Goal: Book appointment/travel/reservation

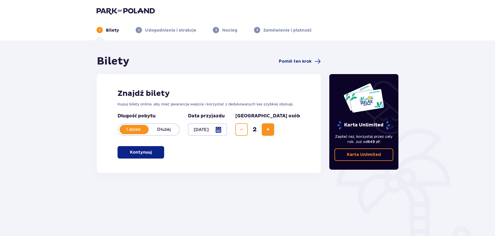
click at [146, 151] on p "Kontynuuj" at bounding box center [141, 153] width 22 height 6
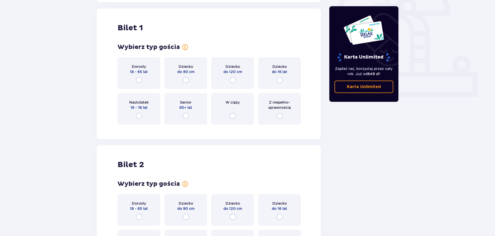
scroll to position [173, 0]
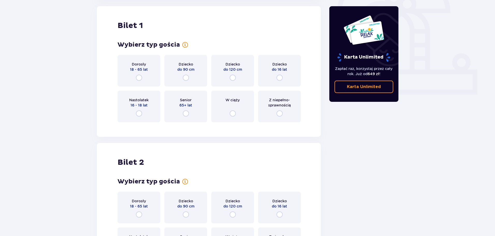
click at [143, 78] on div "Dorosły 18 - 65 lat" at bounding box center [139, 71] width 43 height 32
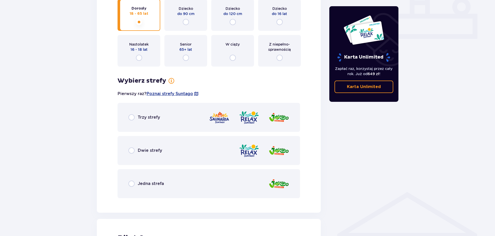
scroll to position [248, 0]
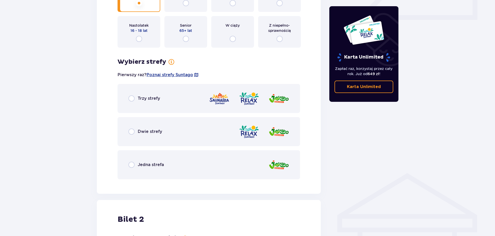
click at [139, 134] on p "Dwie strefy" at bounding box center [150, 132] width 24 height 6
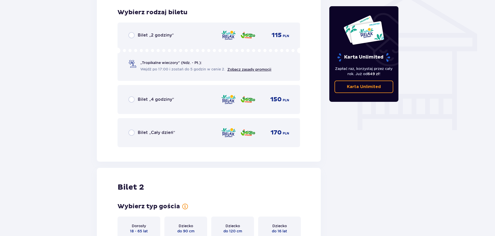
scroll to position [431, 0]
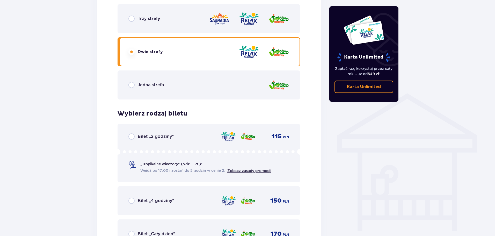
click at [159, 18] on p "Trzy strefy" at bounding box center [149, 19] width 22 height 6
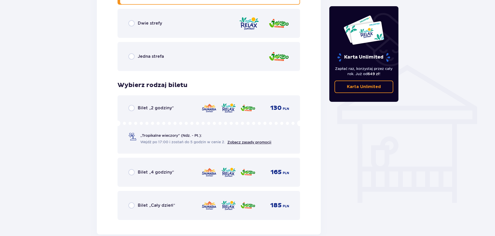
scroll to position [353, 0]
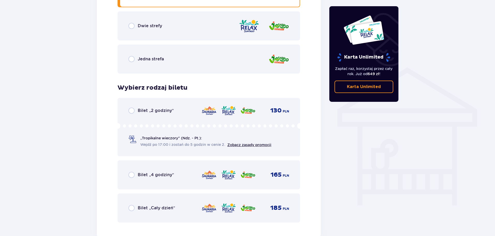
click at [156, 29] on div "Dwie strefy" at bounding box center [146, 26] width 34 height 6
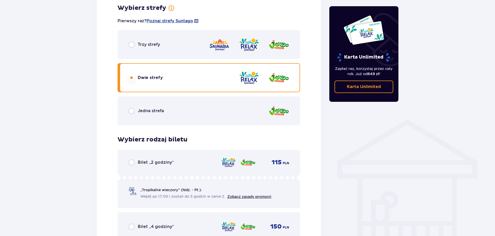
click at [150, 46] on p "Trzy strefy" at bounding box center [149, 45] width 22 height 6
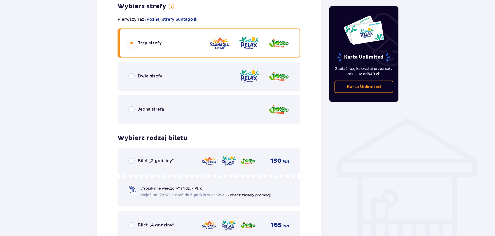
scroll to position [302, 0]
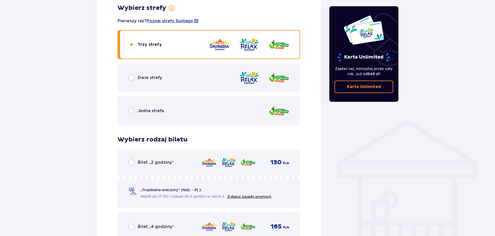
click at [149, 74] on div "Dwie strefy" at bounding box center [209, 77] width 183 height 29
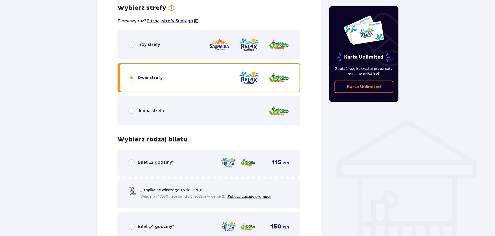
click at [165, 40] on div "Trzy strefy" at bounding box center [209, 44] width 183 height 29
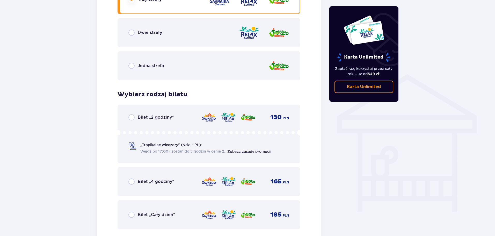
scroll to position [328, 0]
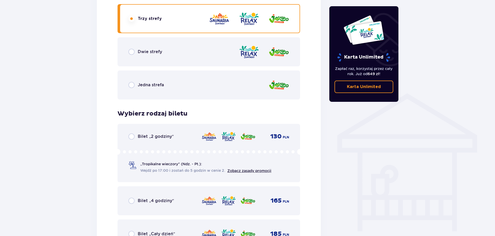
click at [148, 55] on div "Dwie strefy" at bounding box center [209, 51] width 183 height 29
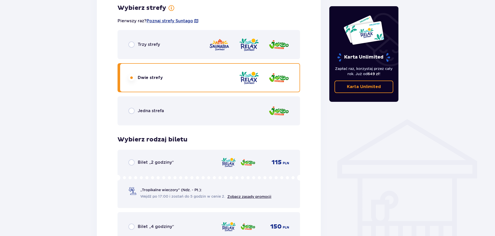
click at [151, 53] on div "Trzy strefy" at bounding box center [209, 44] width 183 height 29
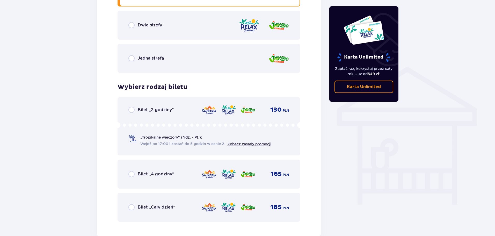
scroll to position [353, 0]
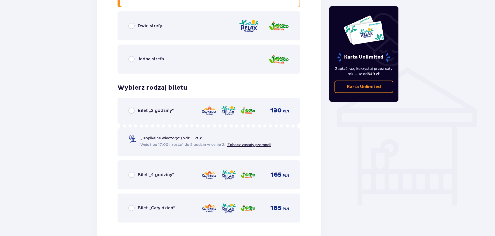
click at [163, 30] on div "Dwie strefy" at bounding box center [209, 25] width 183 height 29
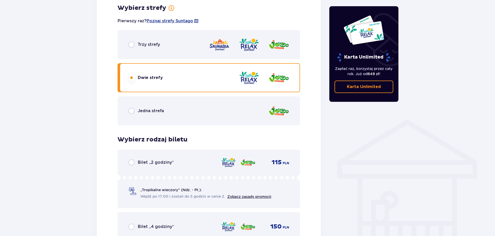
click at [136, 49] on div "Trzy strefy" at bounding box center [209, 44] width 183 height 29
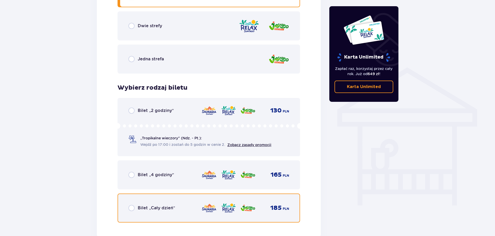
click at [133, 206] on input "radio" at bounding box center [132, 208] width 6 height 6
radio input "true"
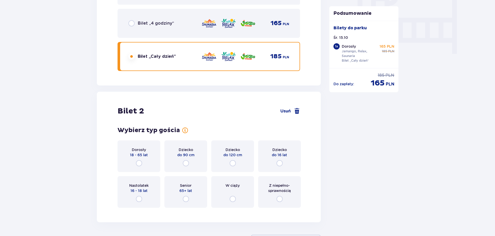
scroll to position [547, 0]
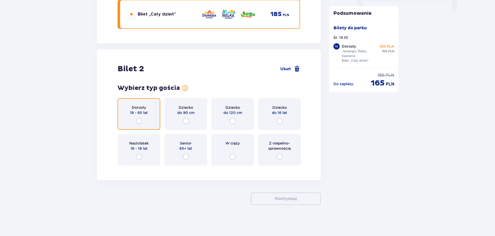
click at [140, 124] on input "radio" at bounding box center [139, 121] width 6 height 6
radio input "true"
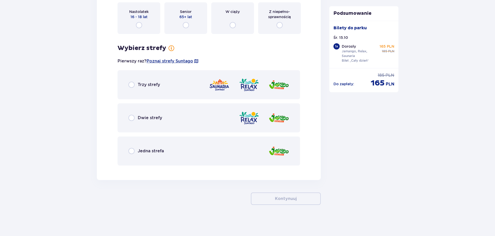
click at [140, 90] on div "Trzy strefy" at bounding box center [209, 84] width 183 height 29
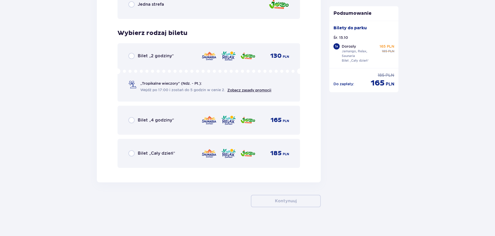
scroll to position [828, 0]
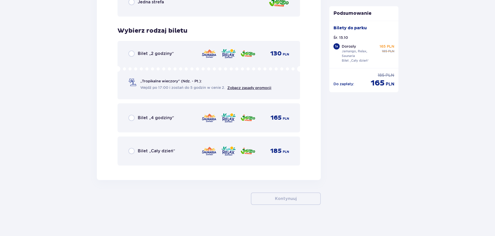
click at [127, 147] on div "Bilet „Cały dzień” 185 PLN" at bounding box center [209, 151] width 183 height 29
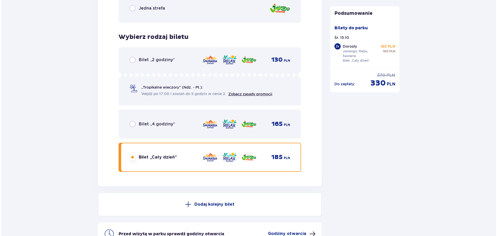
scroll to position [881, 0]
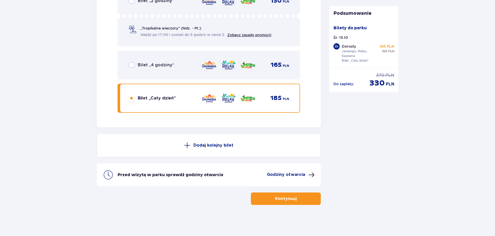
click at [291, 172] on p "Godziny otwarcia" at bounding box center [286, 175] width 38 height 6
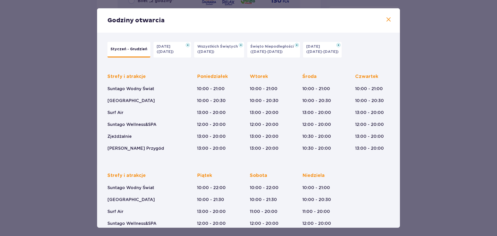
click at [183, 53] on button "[DATE] ([DATE])" at bounding box center [173, 50] width 38 height 16
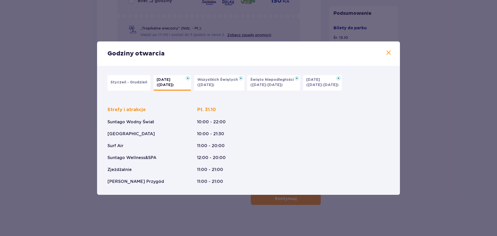
click at [125, 85] on button "Styczeń - Grudzień" at bounding box center [129, 83] width 43 height 16
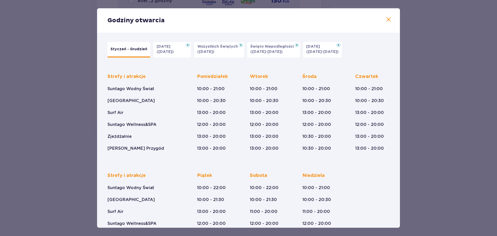
click at [388, 21] on span at bounding box center [389, 20] width 6 height 6
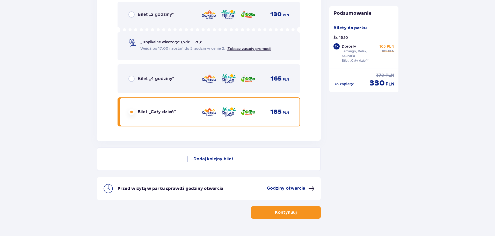
scroll to position [855, 0]
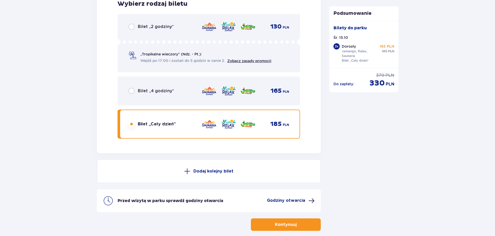
click at [280, 221] on button "Kontynuuj" at bounding box center [286, 224] width 70 height 12
